Goal: Information Seeking & Learning: Understand process/instructions

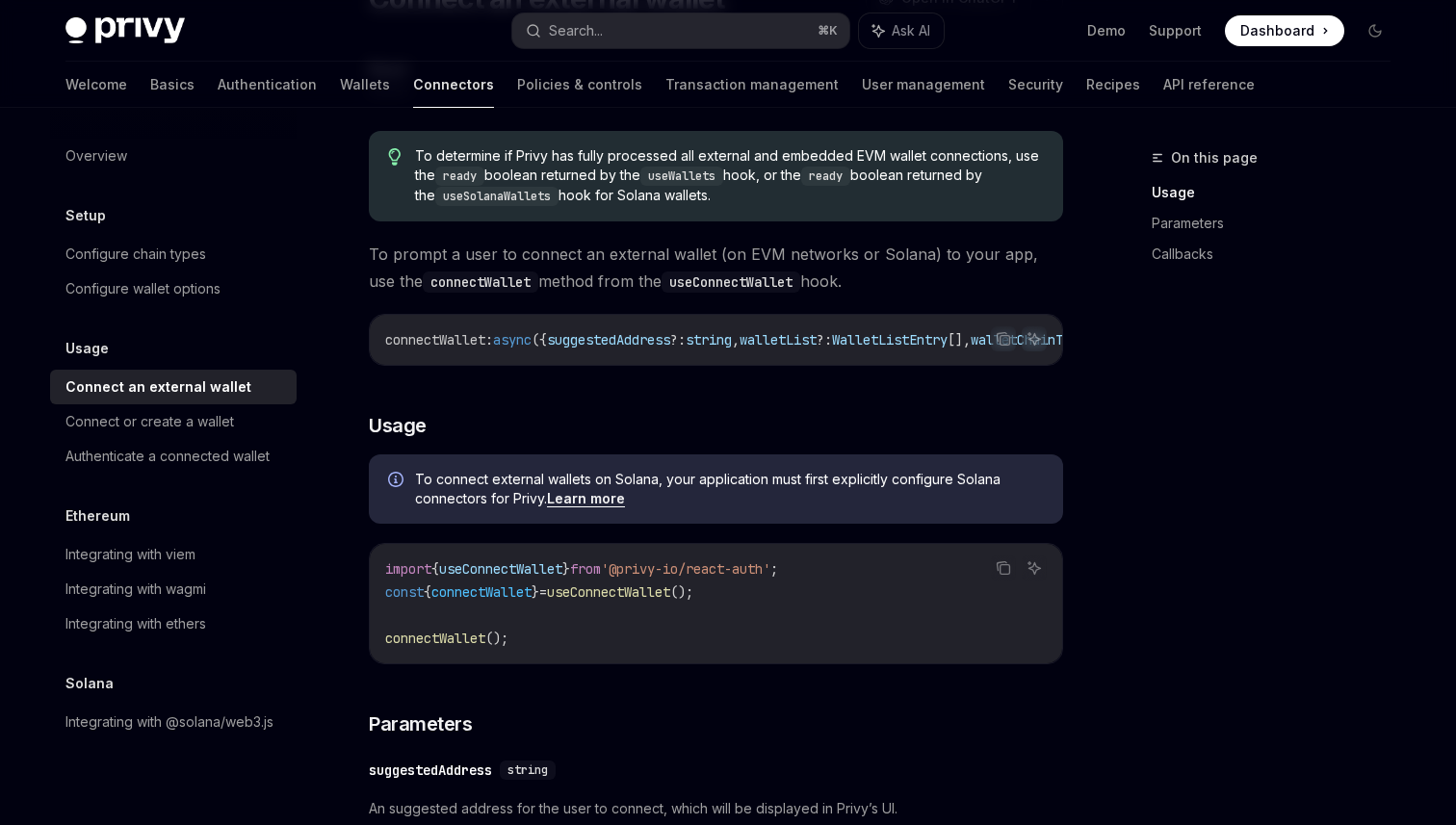
scroll to position [196, 0]
click at [194, 424] on div "Connect or create a wallet" at bounding box center [149, 421] width 169 height 23
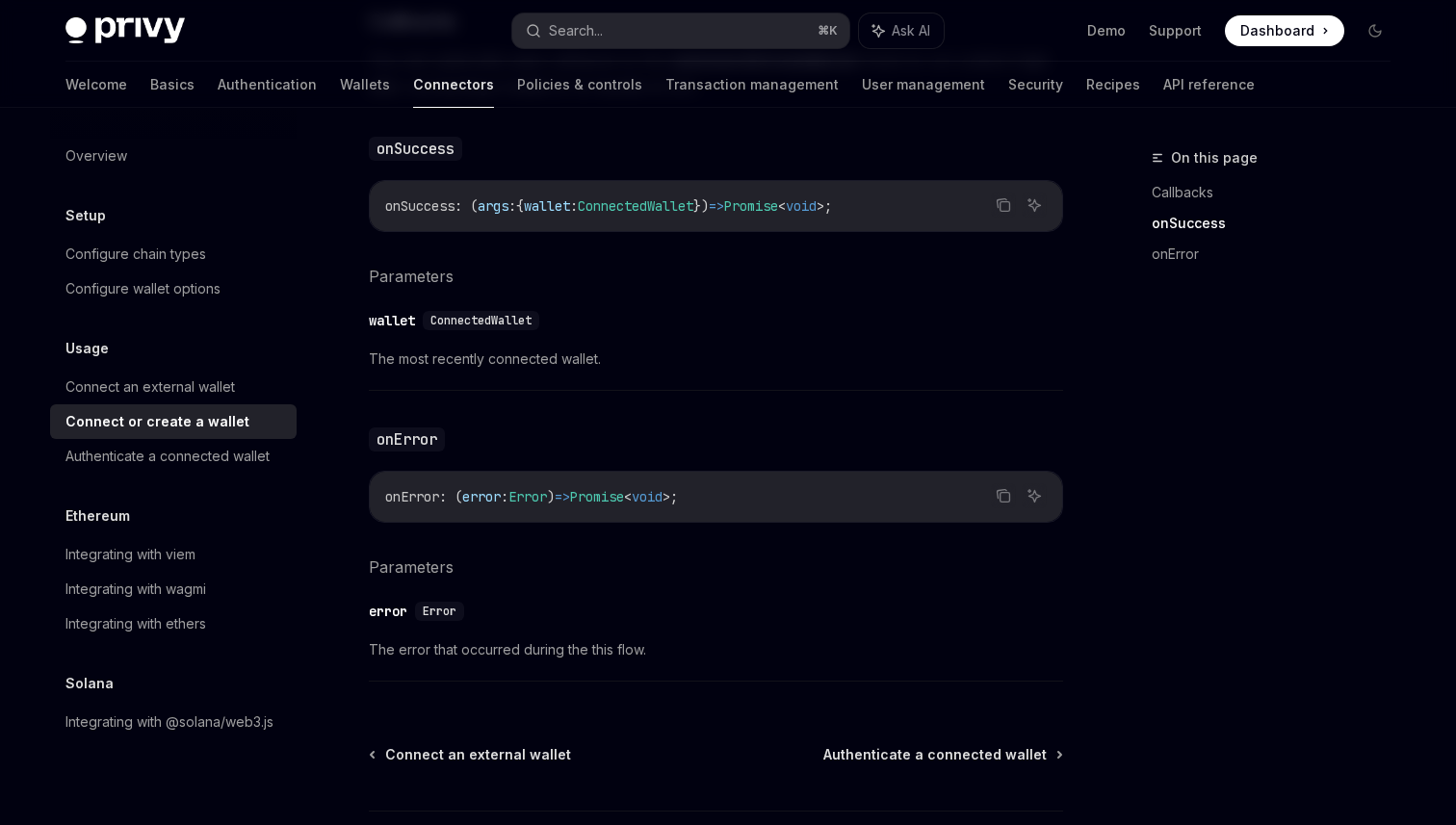
scroll to position [1174, 0]
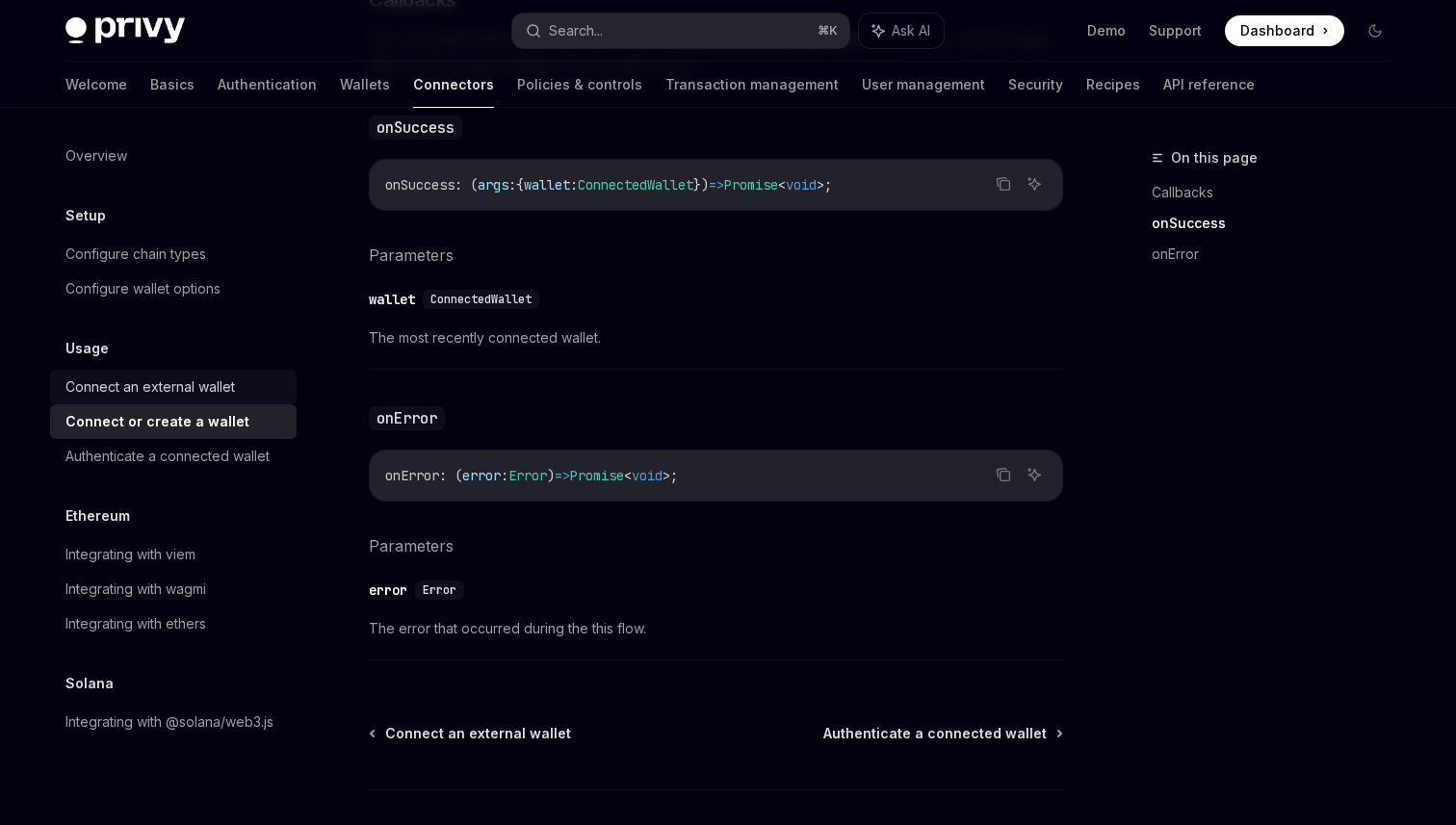
click at [157, 386] on div "Connect an external wallet" at bounding box center [150, 386] width 170 height 23
type textarea "*"
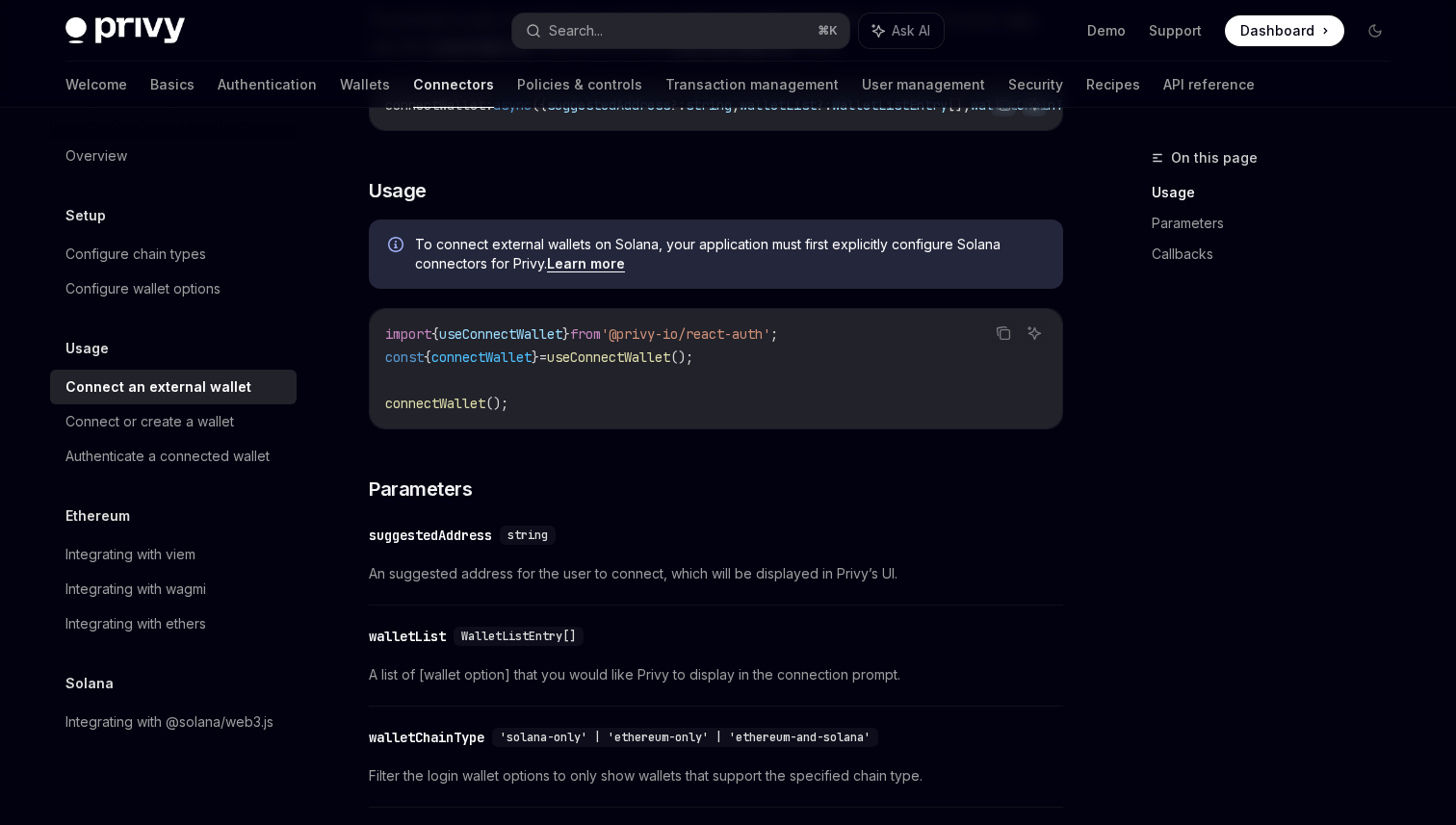
scroll to position [527, 0]
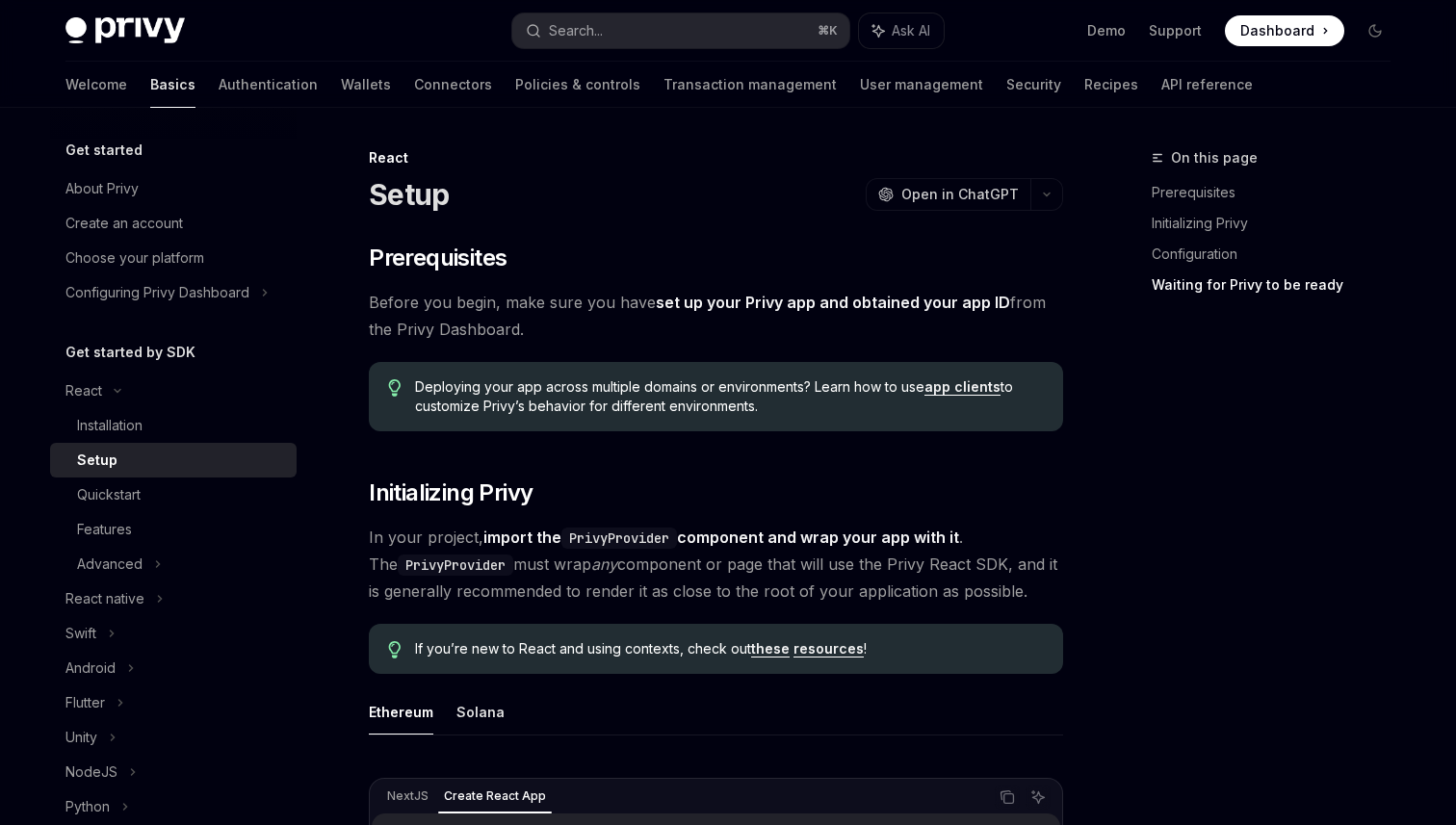
scroll to position [1966, 0]
